Goal: Task Accomplishment & Management: Use online tool/utility

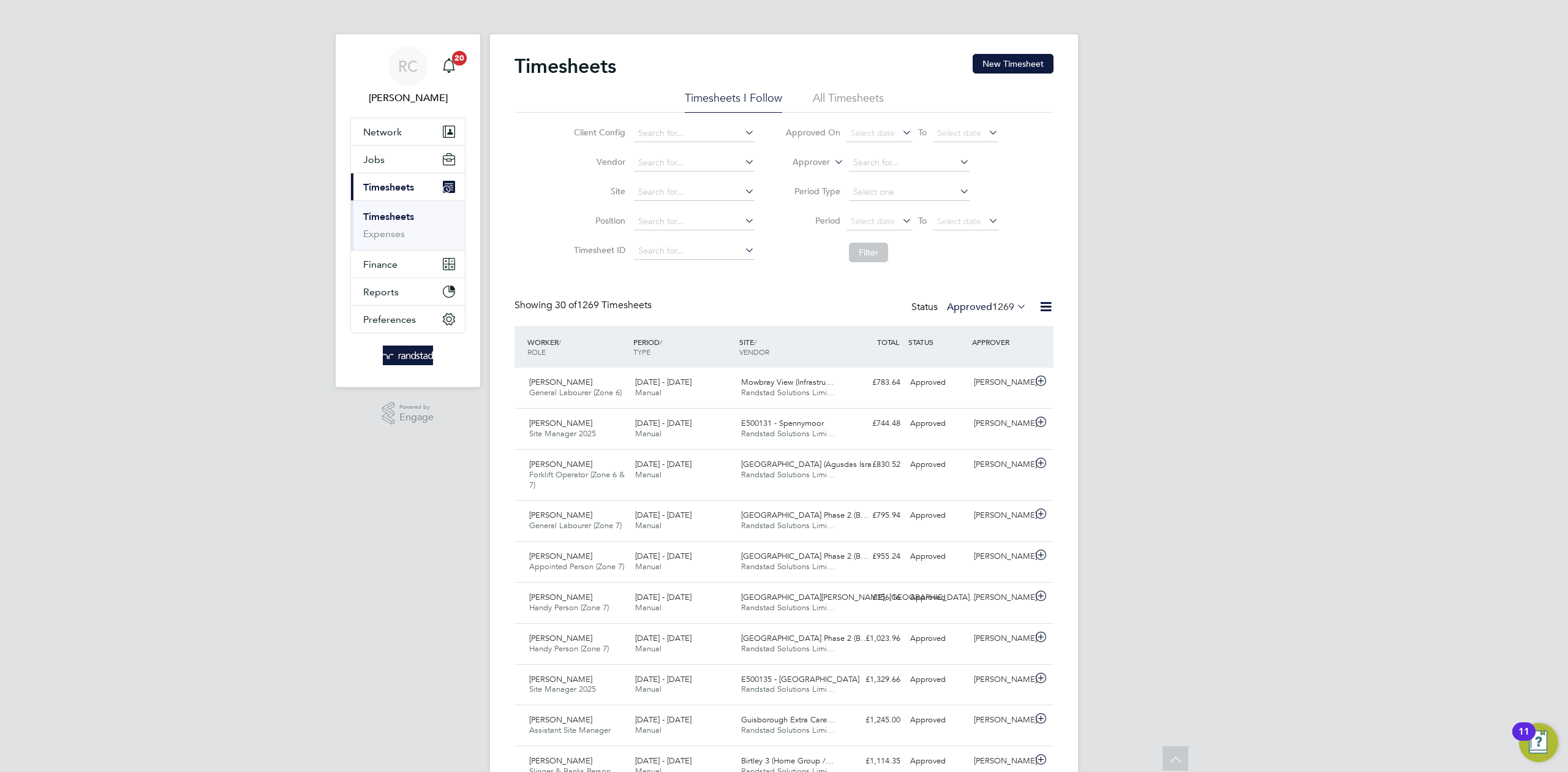
scroll to position [119, 0]
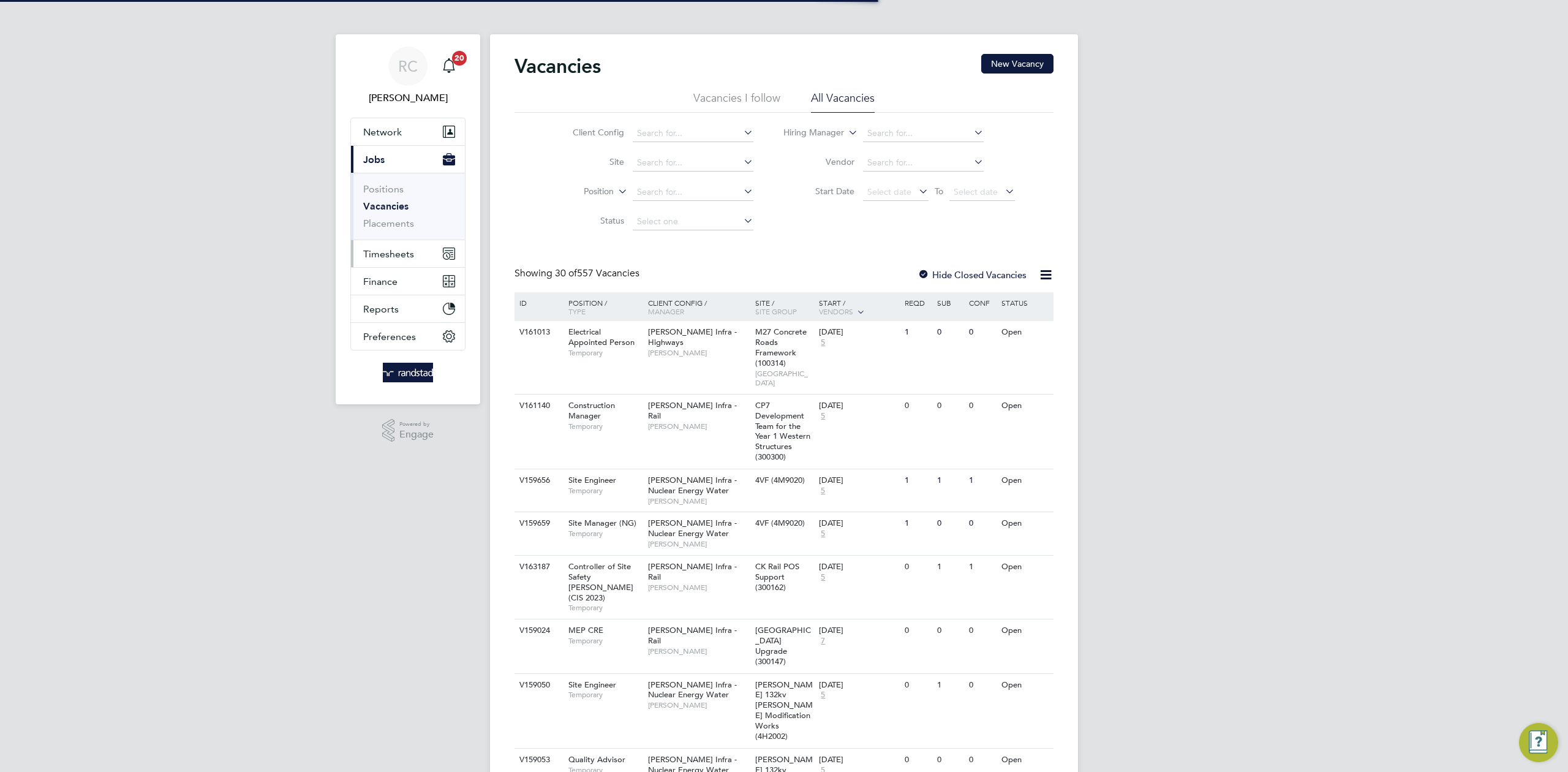
click at [403, 254] on span "Timesheets" at bounding box center [389, 254] width 51 height 12
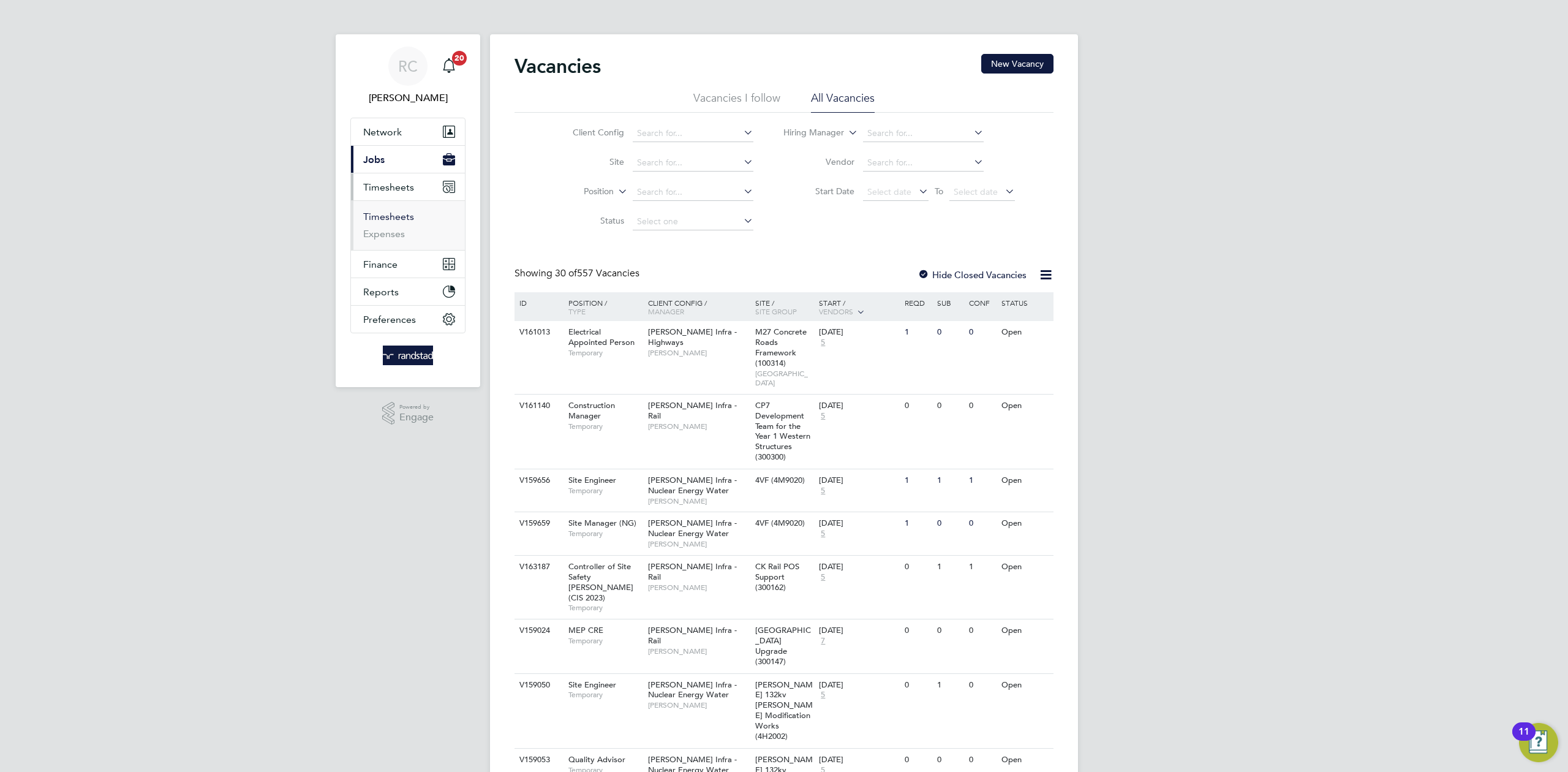
click at [398, 213] on link "Timesheets" at bounding box center [389, 216] width 51 height 12
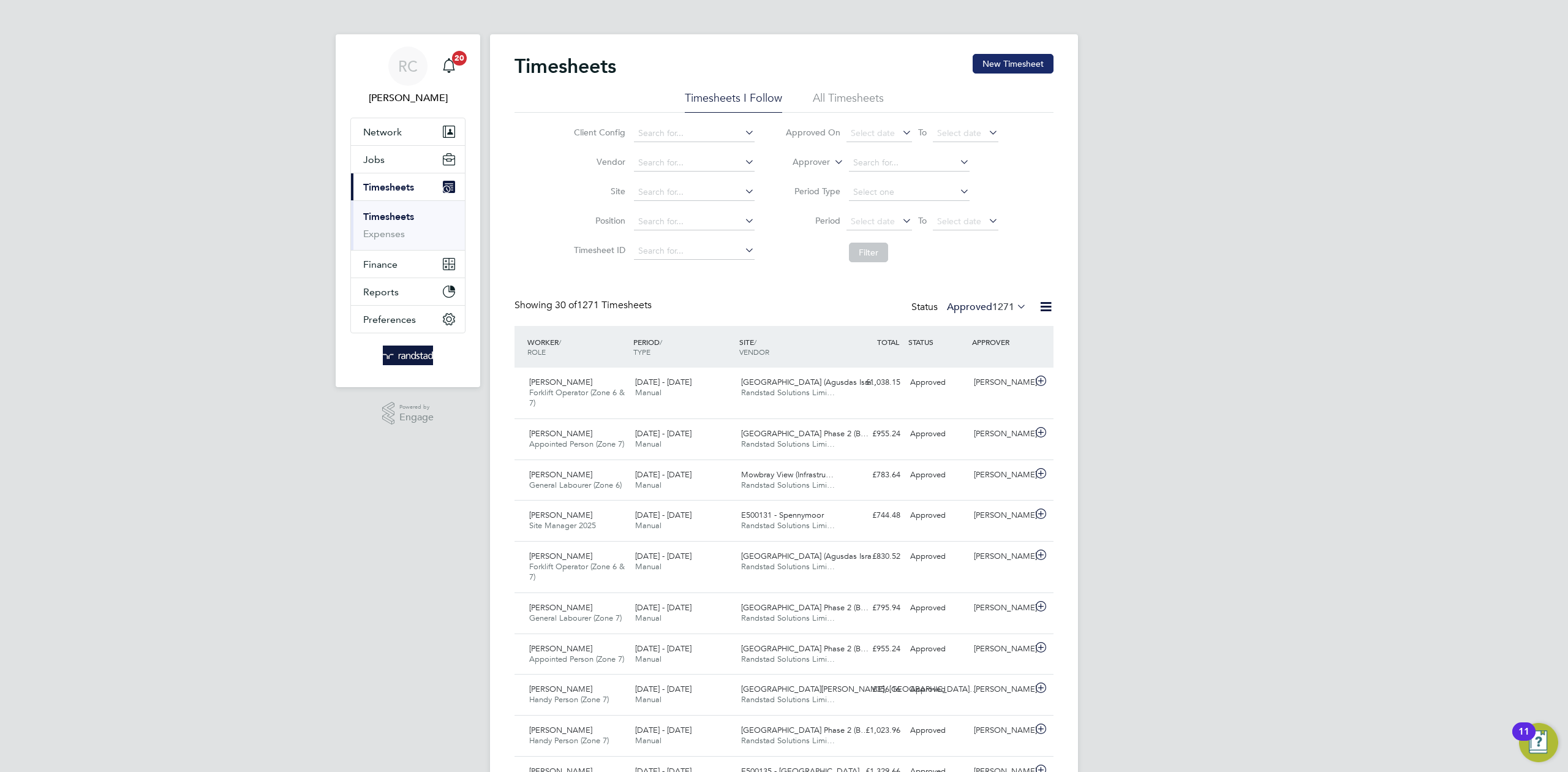
click at [1024, 61] on button "New Timesheet" at bounding box center [1013, 64] width 81 height 20
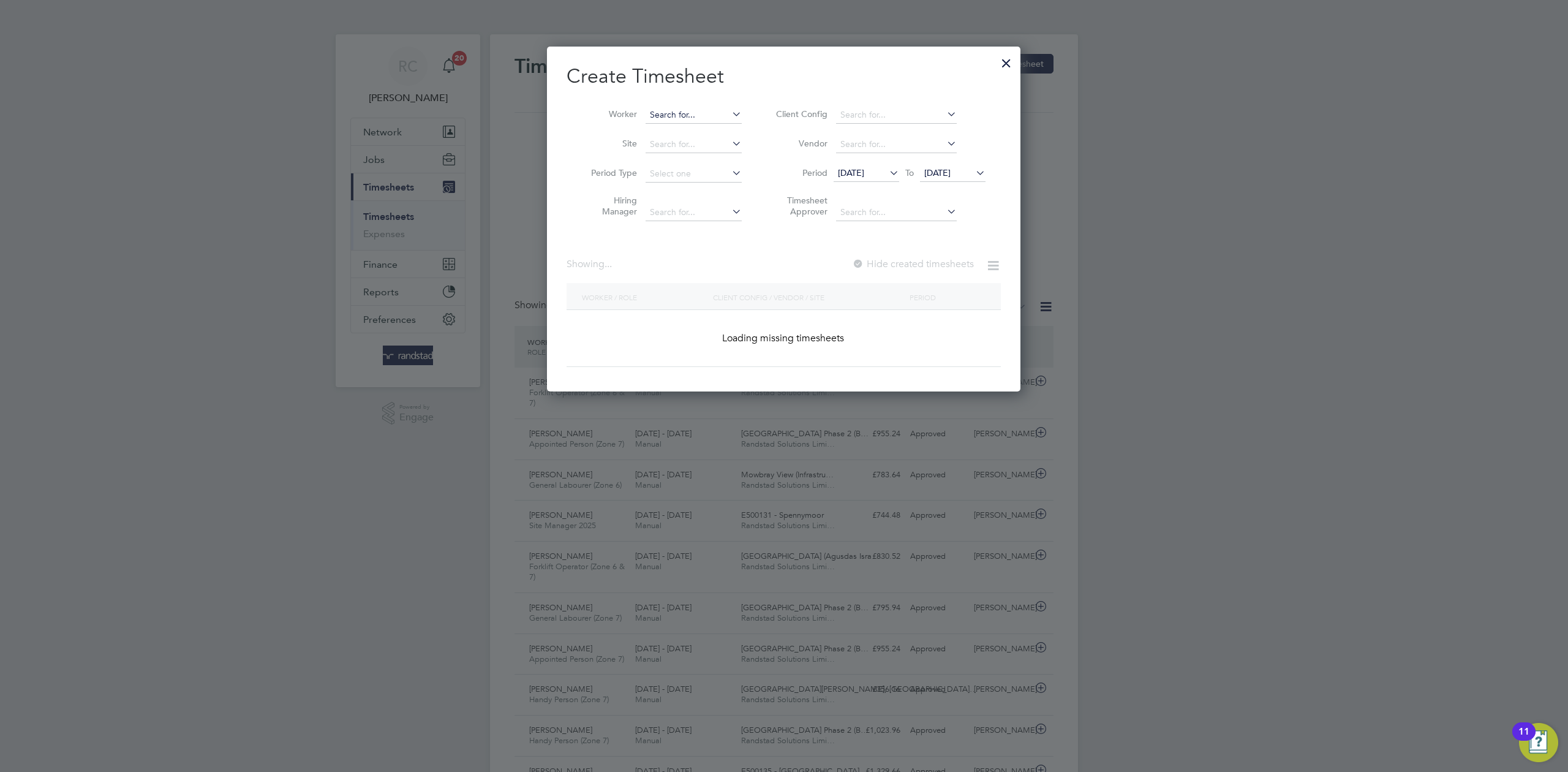
click at [657, 114] on input at bounding box center [693, 115] width 96 height 17
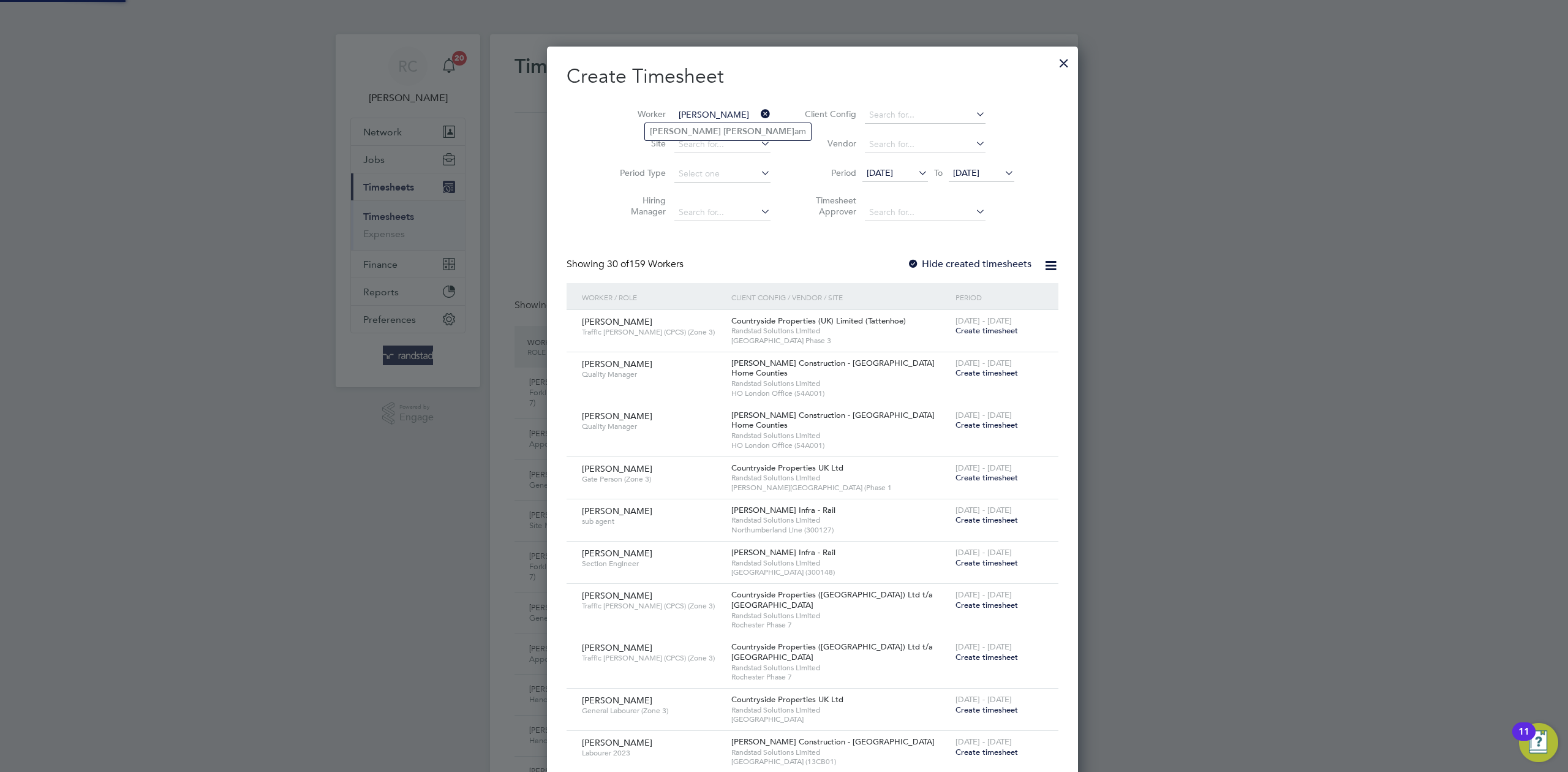
type input "michael marr"
click at [684, 123] on ul "Michael Marr am" at bounding box center [728, 131] width 167 height 18
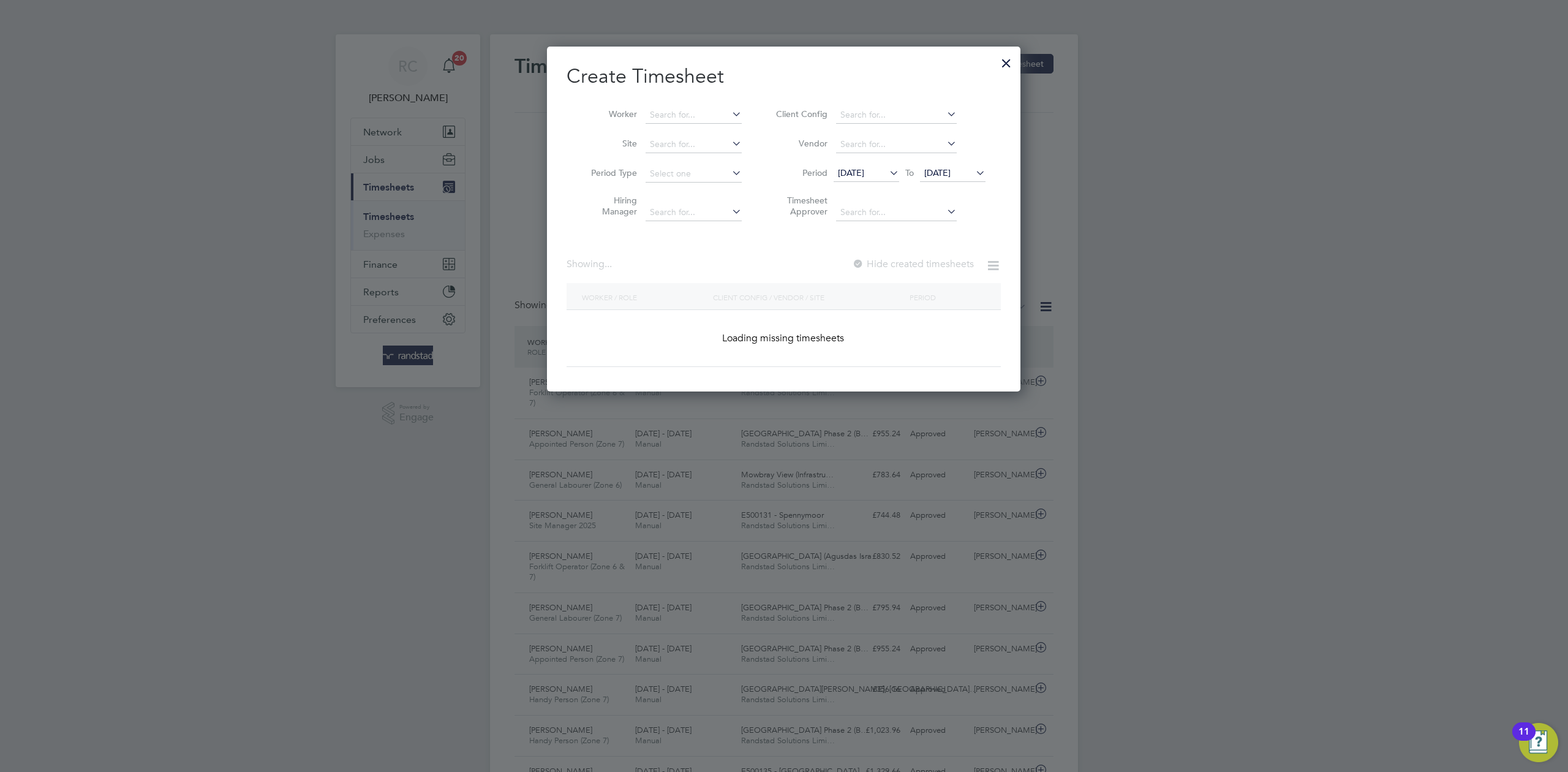
click at [688, 128] on li "Worker" at bounding box center [662, 115] width 190 height 29
click at [717, 110] on input at bounding box center [693, 115] width 96 height 17
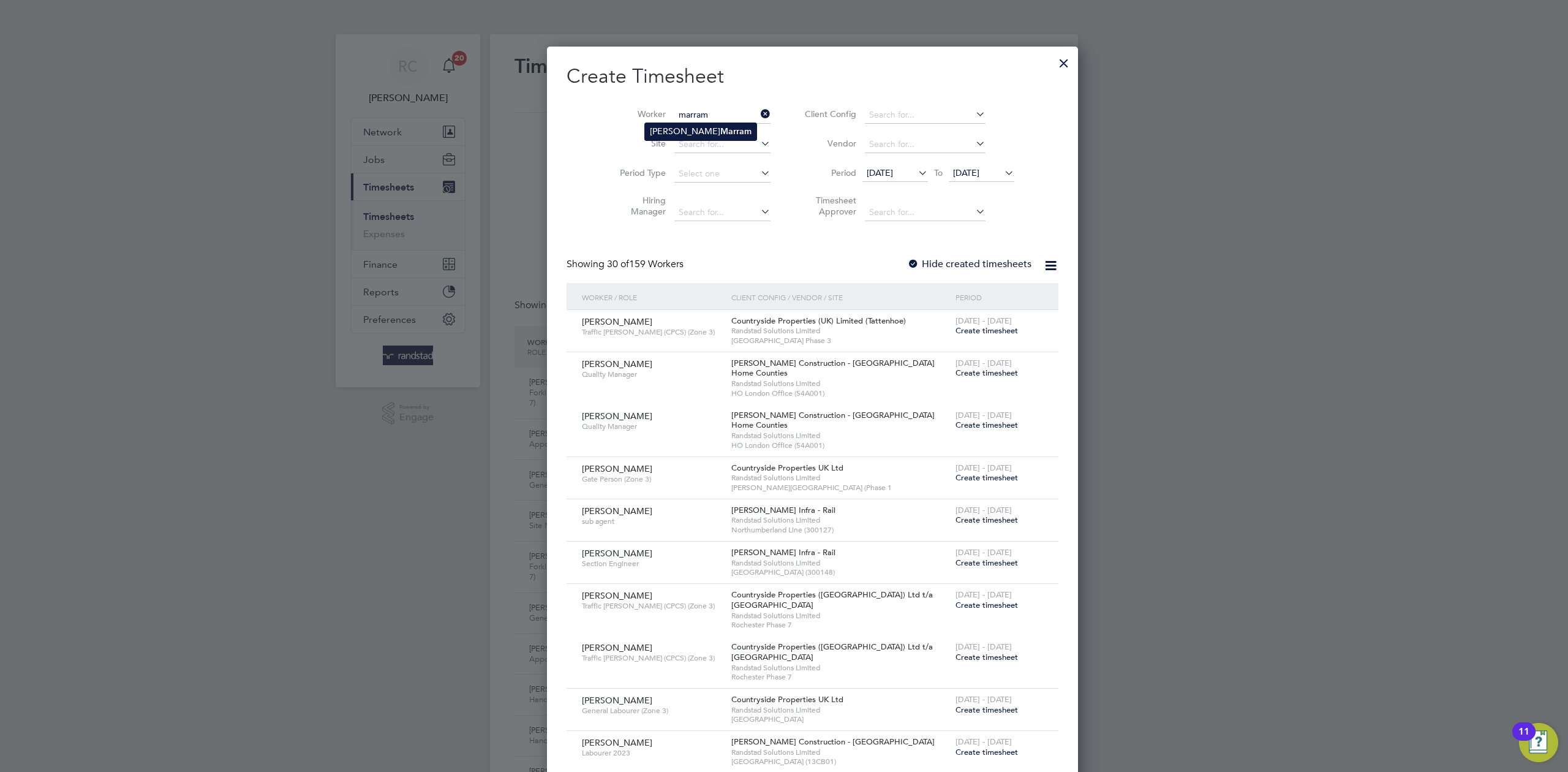
click at [720, 134] on b "Marram" at bounding box center [736, 132] width 31 height 10
type input "[PERSON_NAME]"
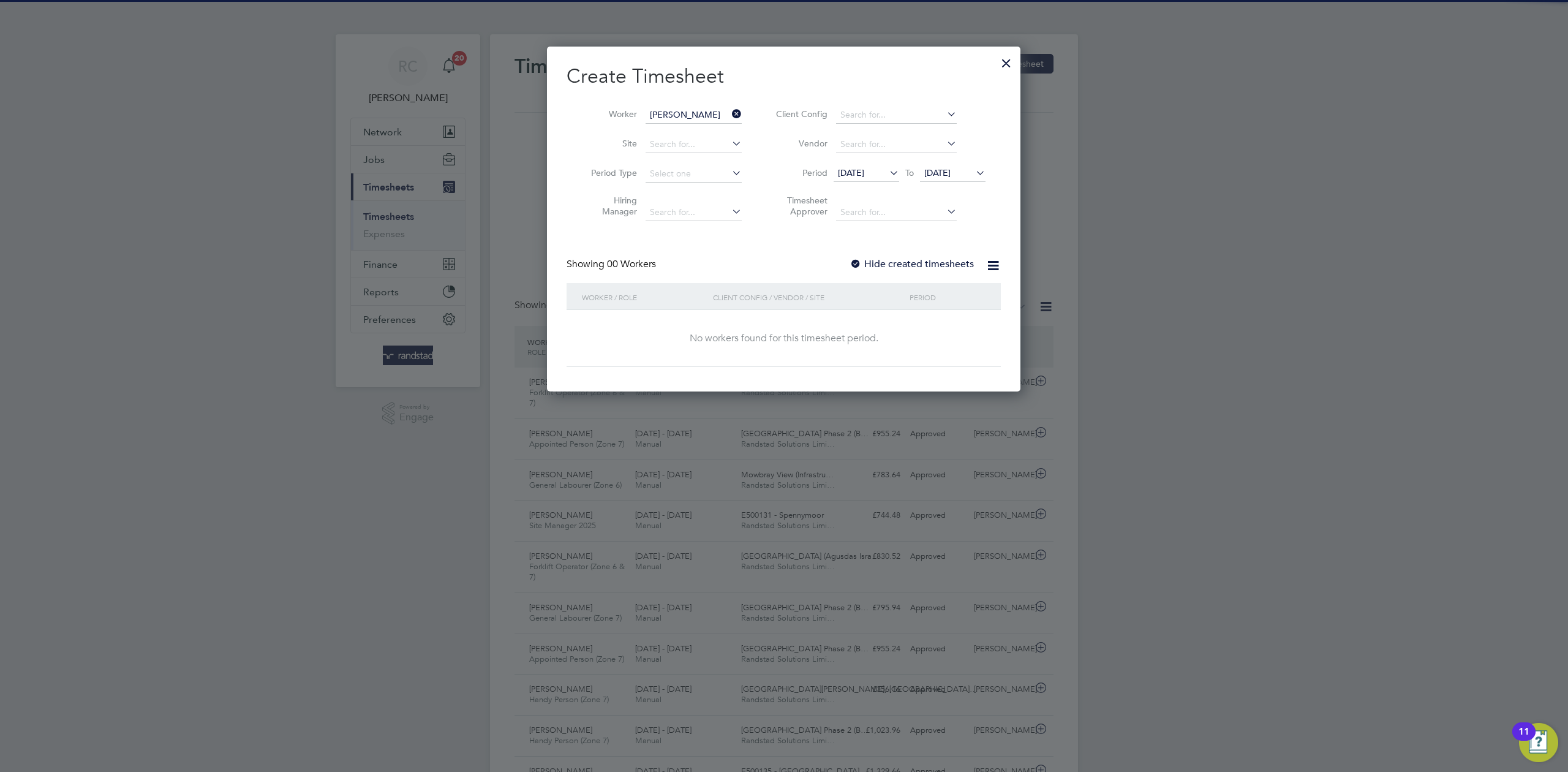
click at [927, 260] on label "Hide created timesheets" at bounding box center [911, 264] width 125 height 12
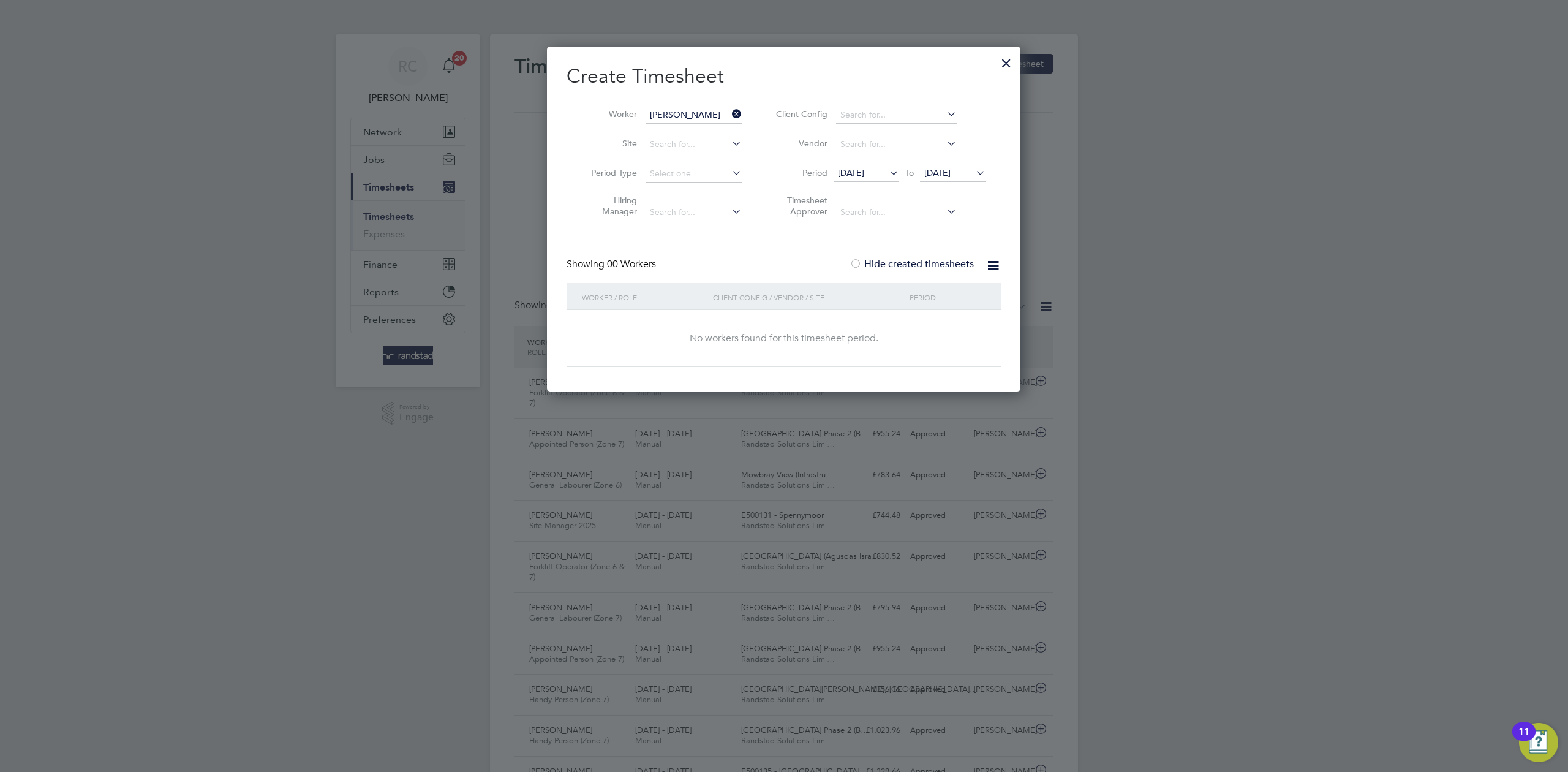
click at [951, 167] on span "04 Aug 2025" at bounding box center [938, 172] width 26 height 11
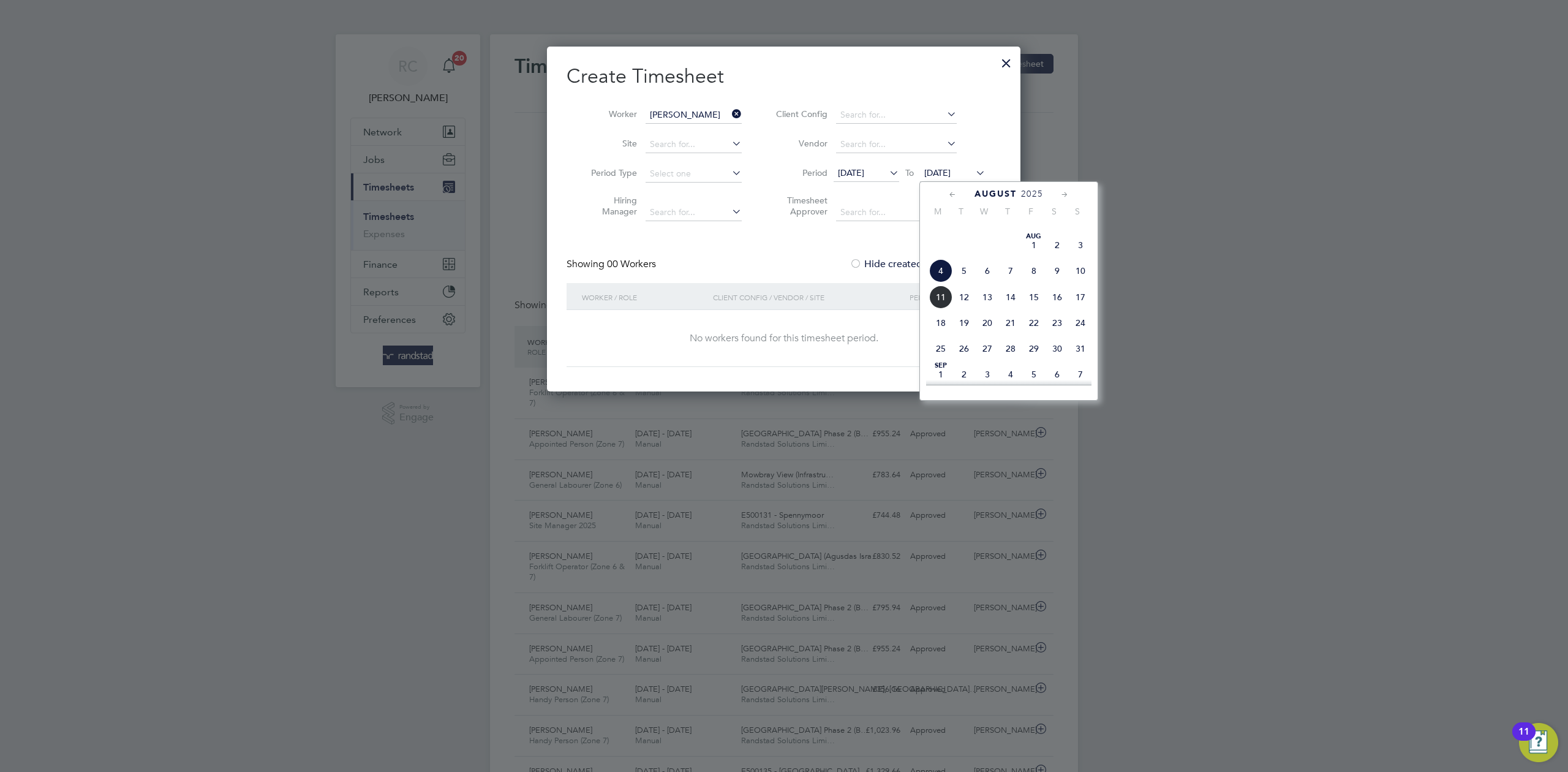
click at [1080, 334] on span "24" at bounding box center [1080, 323] width 23 height 23
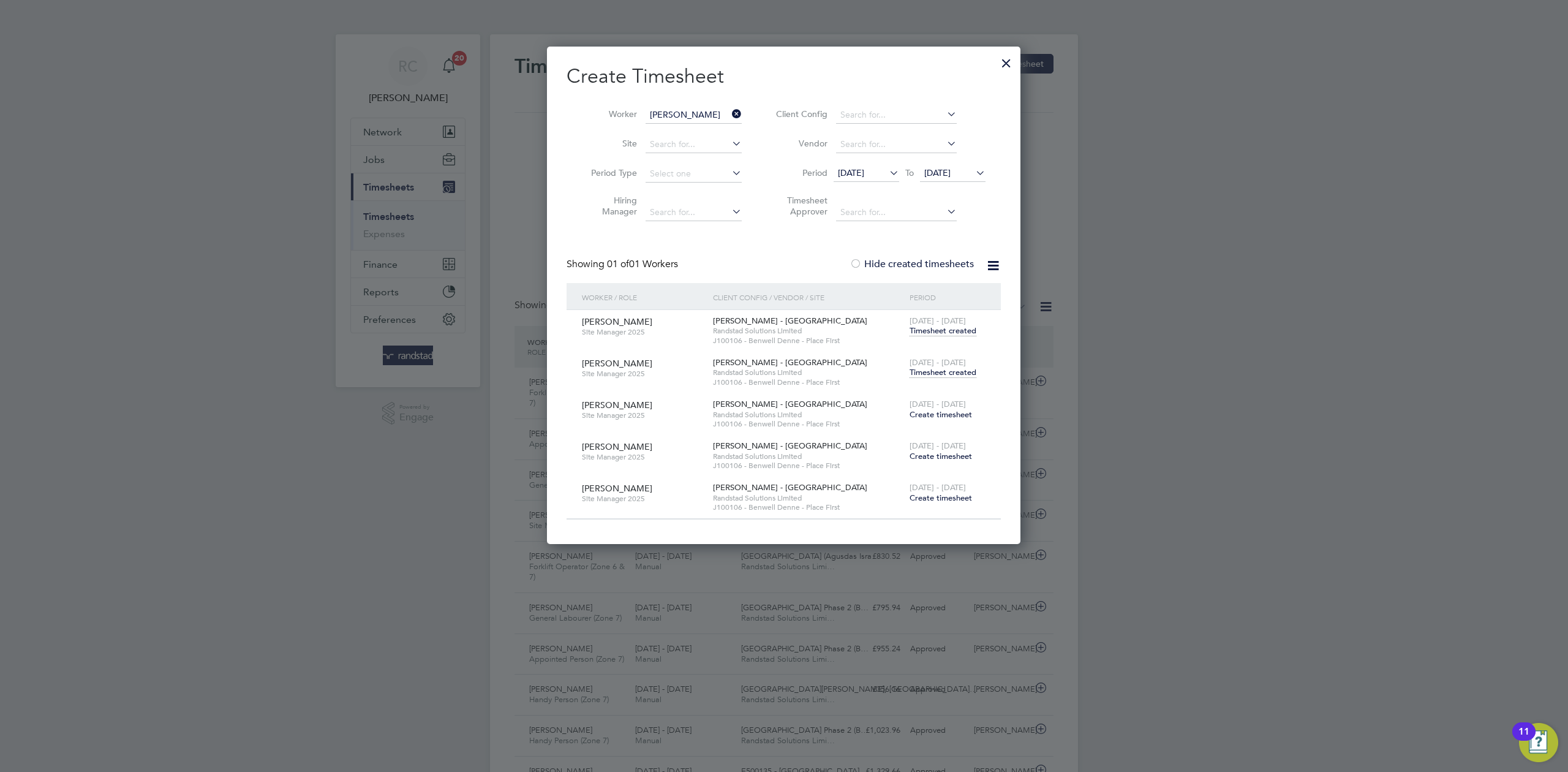
click at [964, 376] on span "Timesheet created" at bounding box center [943, 372] width 67 height 11
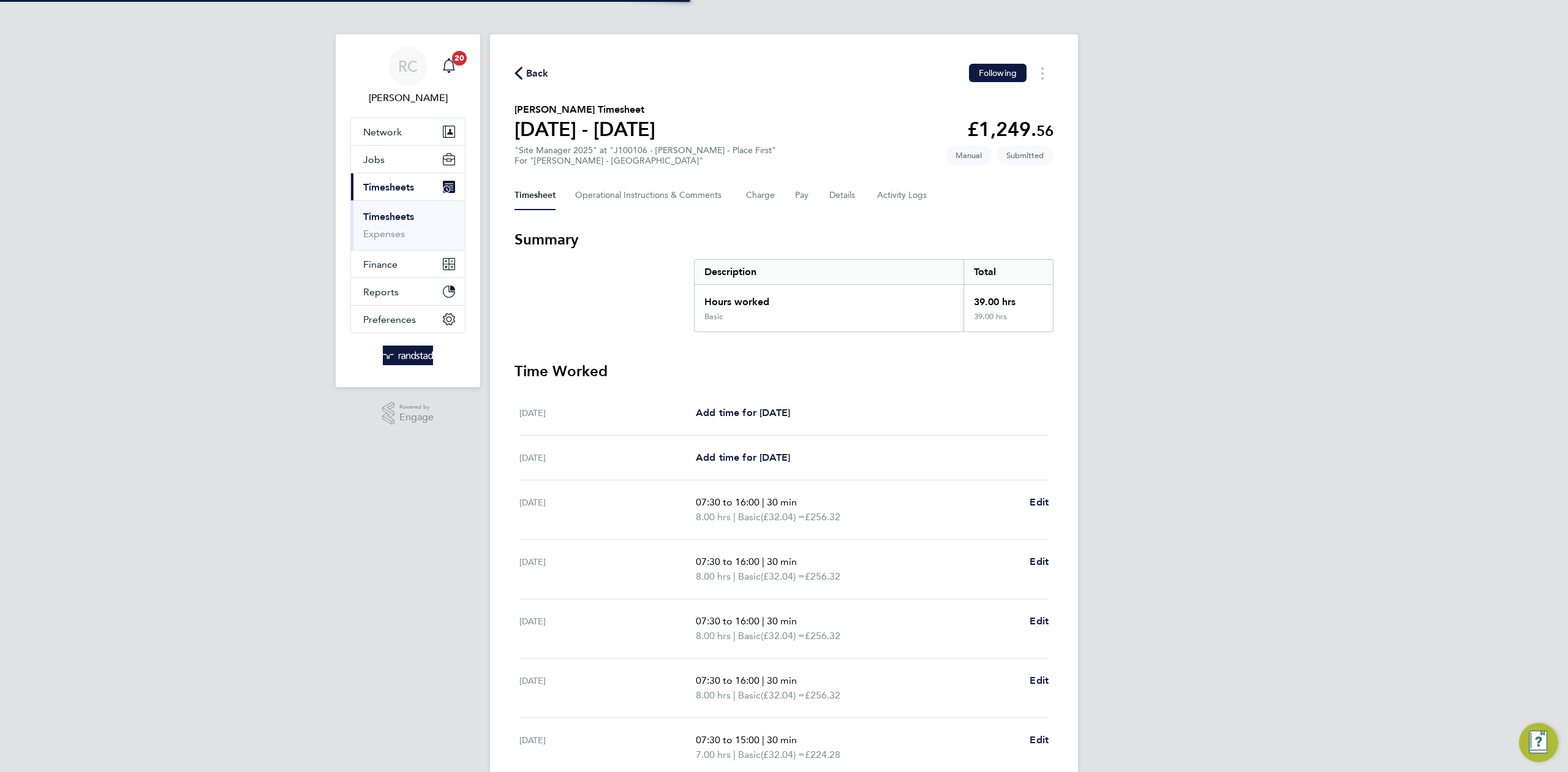
click at [1367, 371] on div "RC Rebecca Cahill Notifications 20 Applications: Network Team Members Businesse…" at bounding box center [784, 442] width 1568 height 885
